Goal: Find specific page/section: Find specific page/section

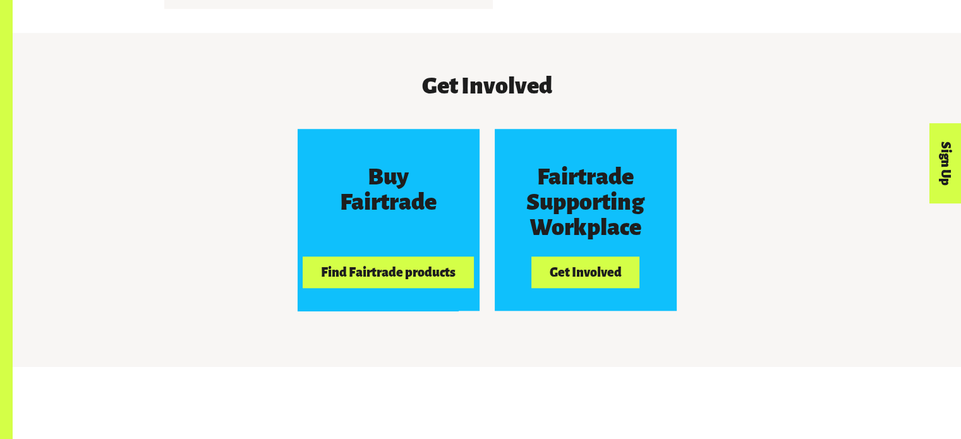
scroll to position [1124, 0]
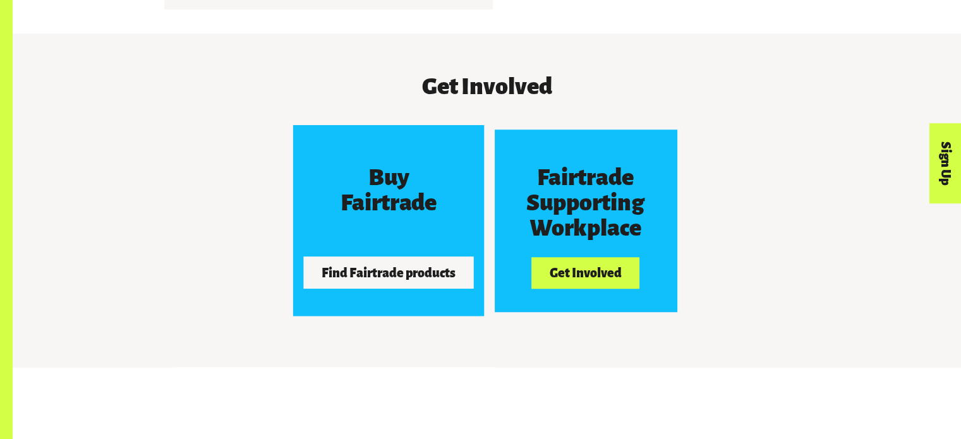
click at [324, 285] on button "Find Fairtrade products" at bounding box center [388, 273] width 171 height 32
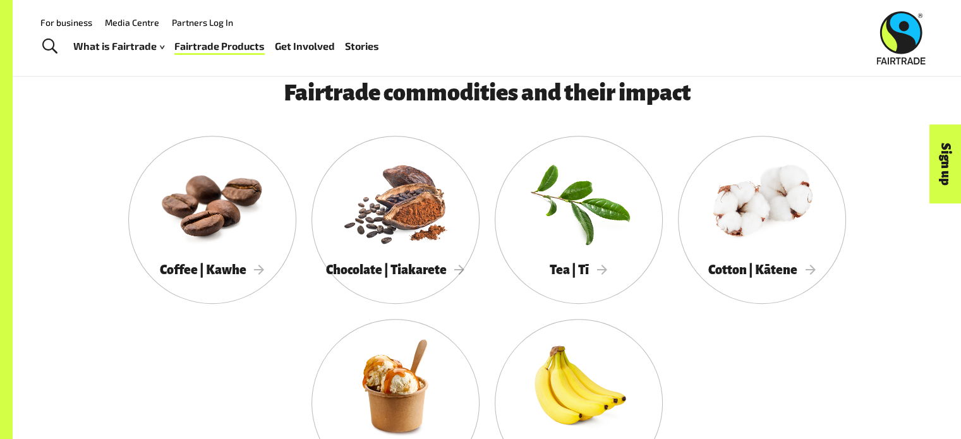
scroll to position [642, 0]
click at [250, 265] on div "Coffee | Kawhe" at bounding box center [212, 271] width 168 height 26
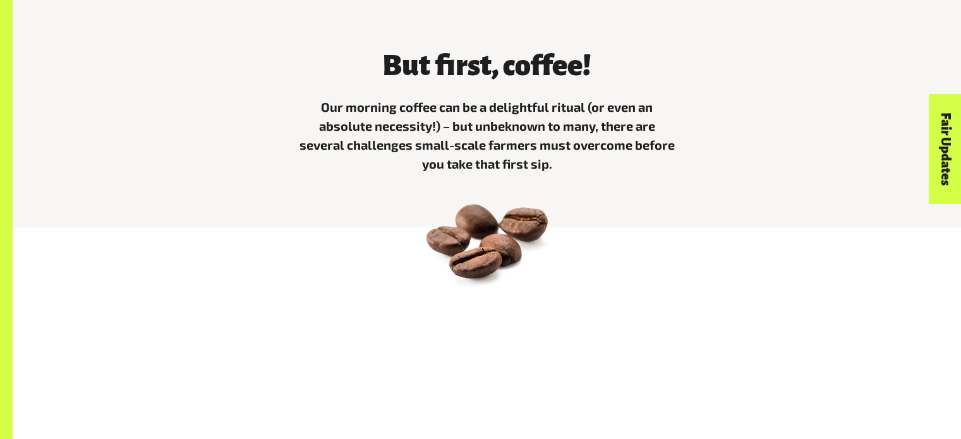
scroll to position [430, 0]
